Goal: Transaction & Acquisition: Obtain resource

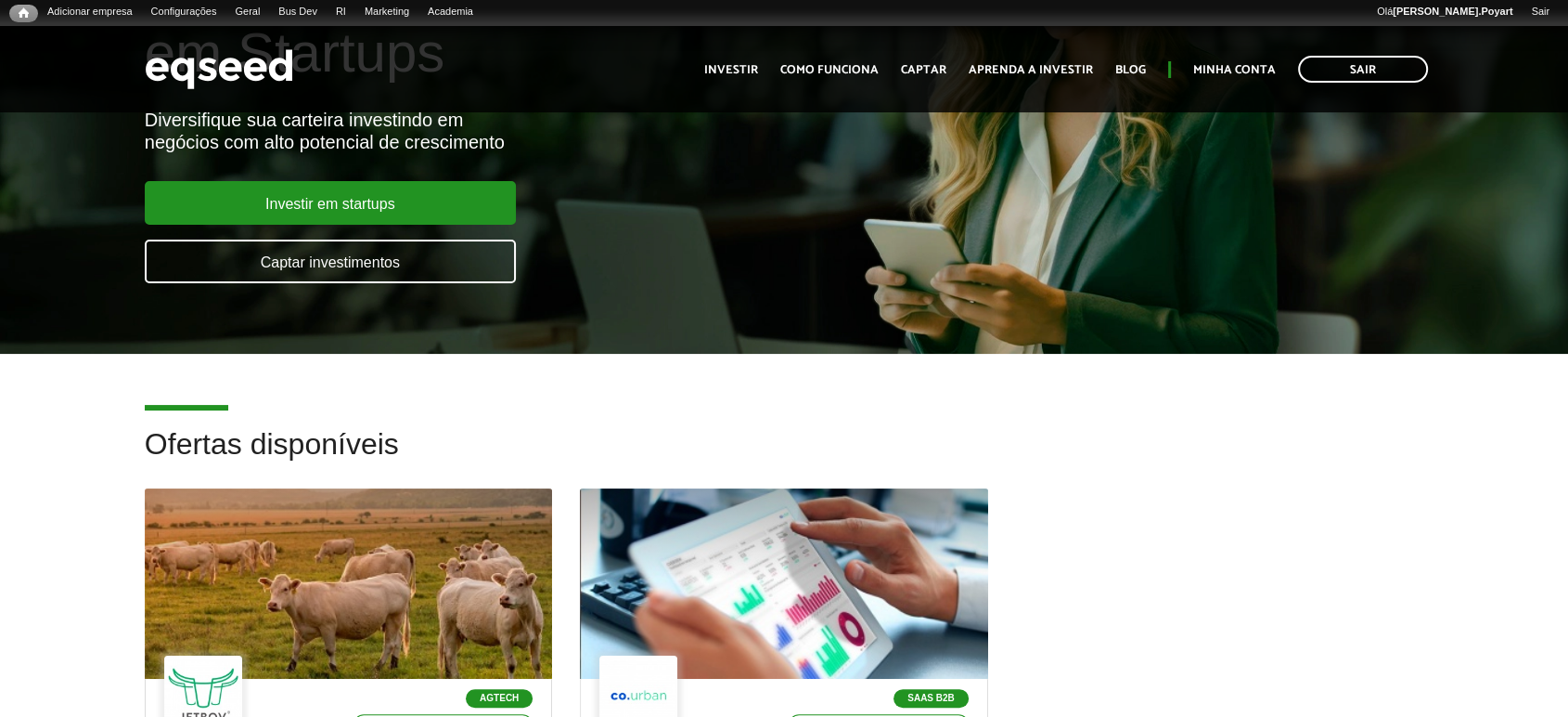
scroll to position [515, 0]
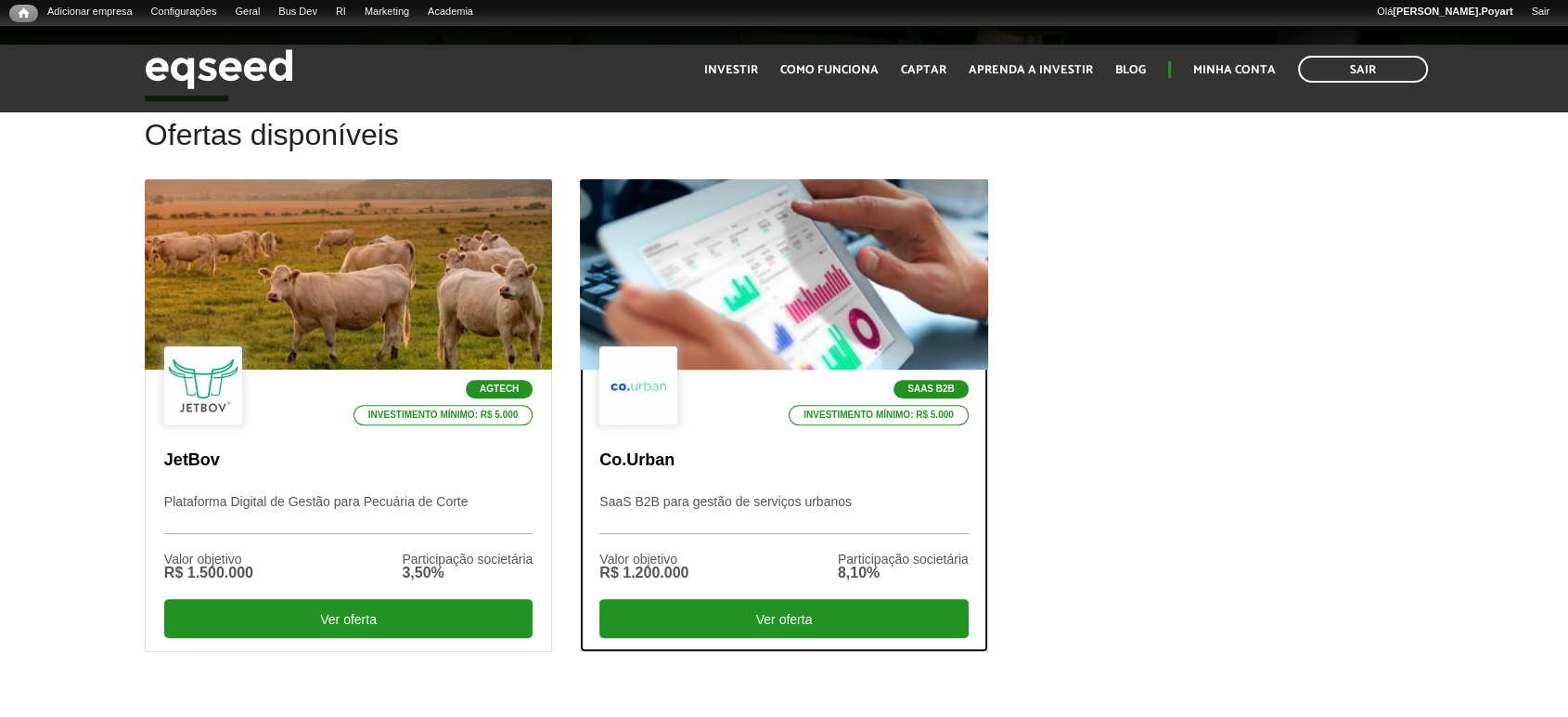
click at [791, 276] on div at bounding box center [784, 275] width 489 height 229
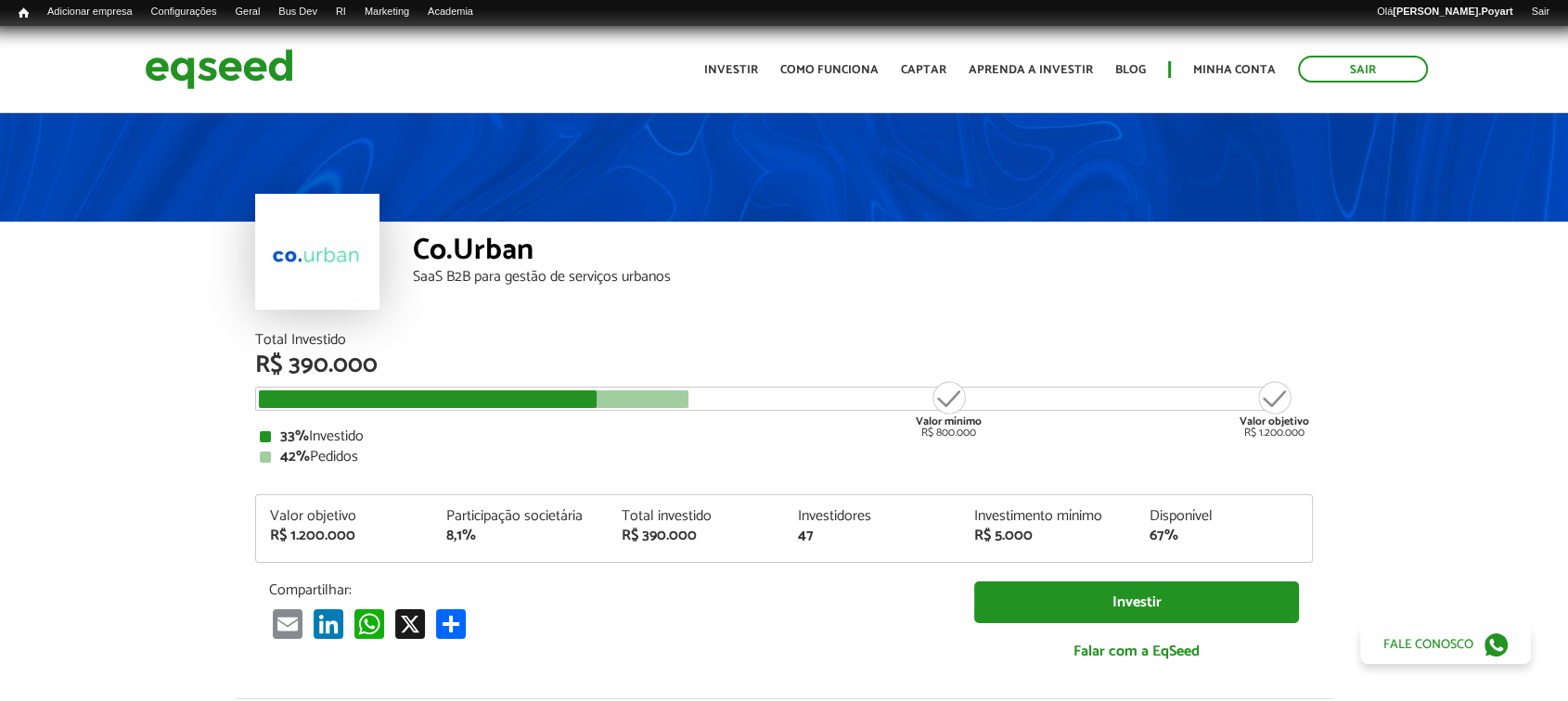
scroll to position [103, 0]
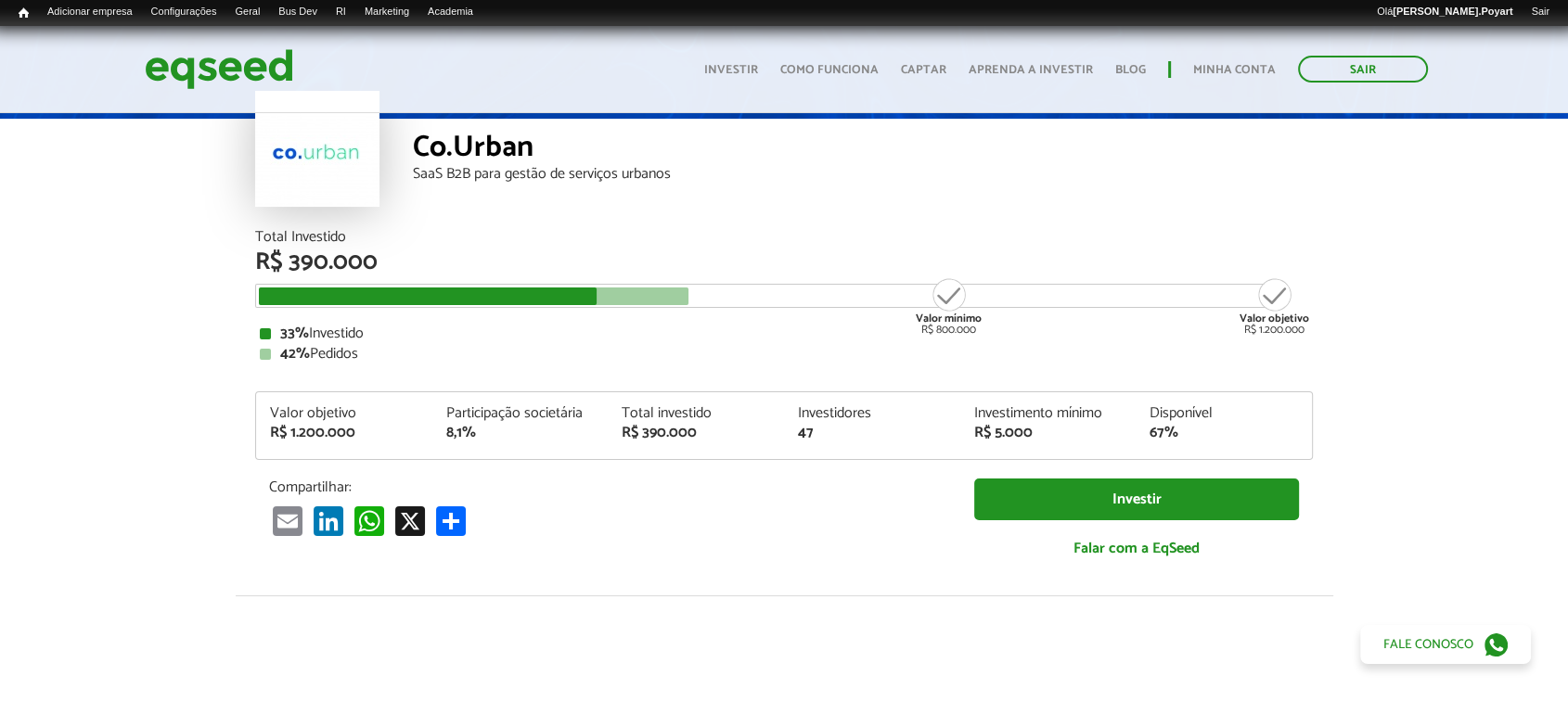
click at [571, 82] on div "Sair Toggle navigation Toggle navigation Início Investir Como funciona Captar A…" at bounding box center [784, 69] width 1307 height 49
click at [754, 211] on div "Co.Urban SaaS B2B para gestão de serviços urbanos" at bounding box center [862, 174] width 900 height 111
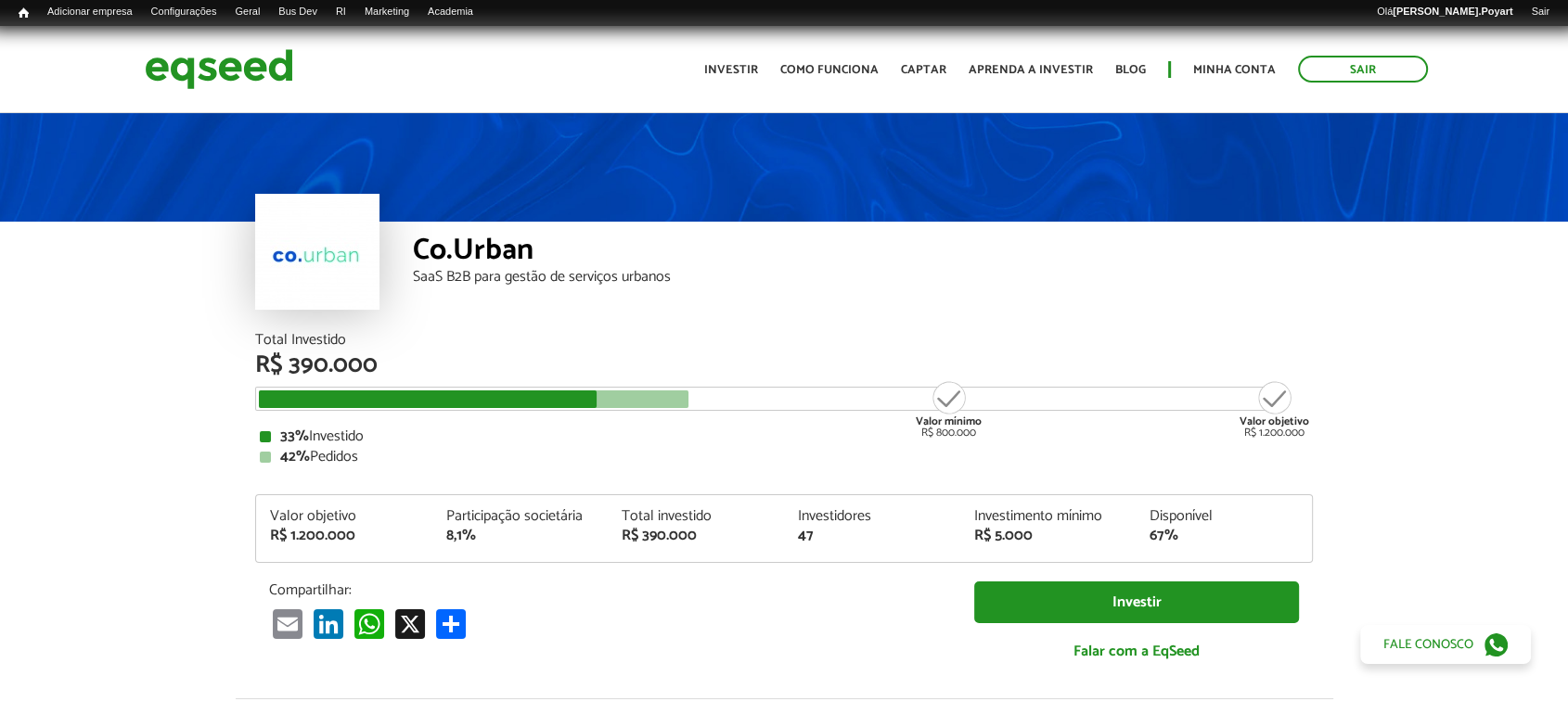
click at [1473, 321] on div "Co.Urban SaaS B2B para gestão de serviços urbanos" at bounding box center [784, 222] width 1568 height 223
